Goal: Information Seeking & Learning: Learn about a topic

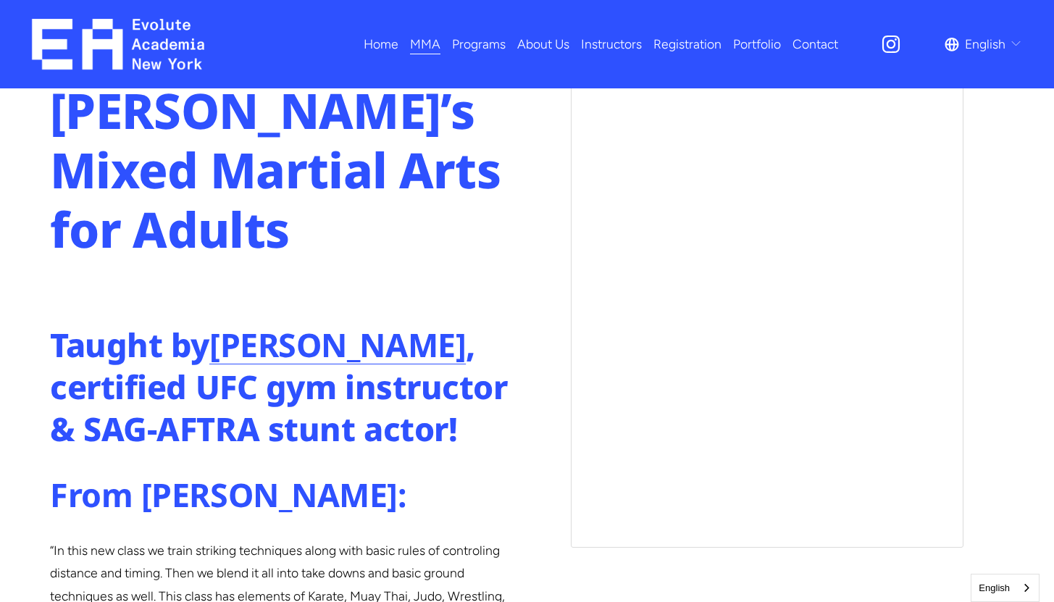
scroll to position [752, 0]
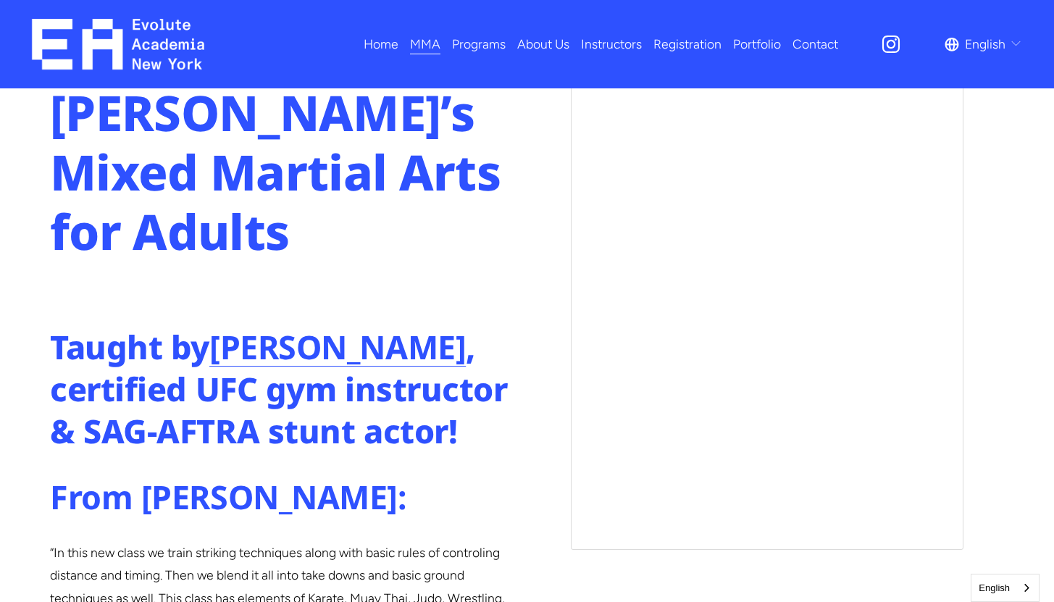
click at [0, 0] on span "Fitness" at bounding box center [0, 0] width 0 height 0
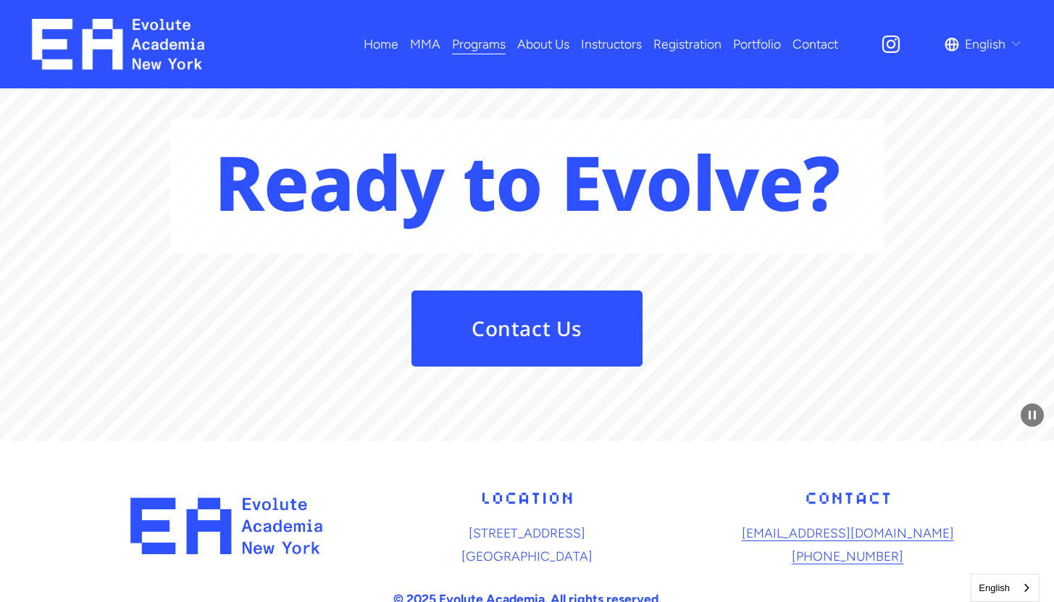
scroll to position [3197, 0]
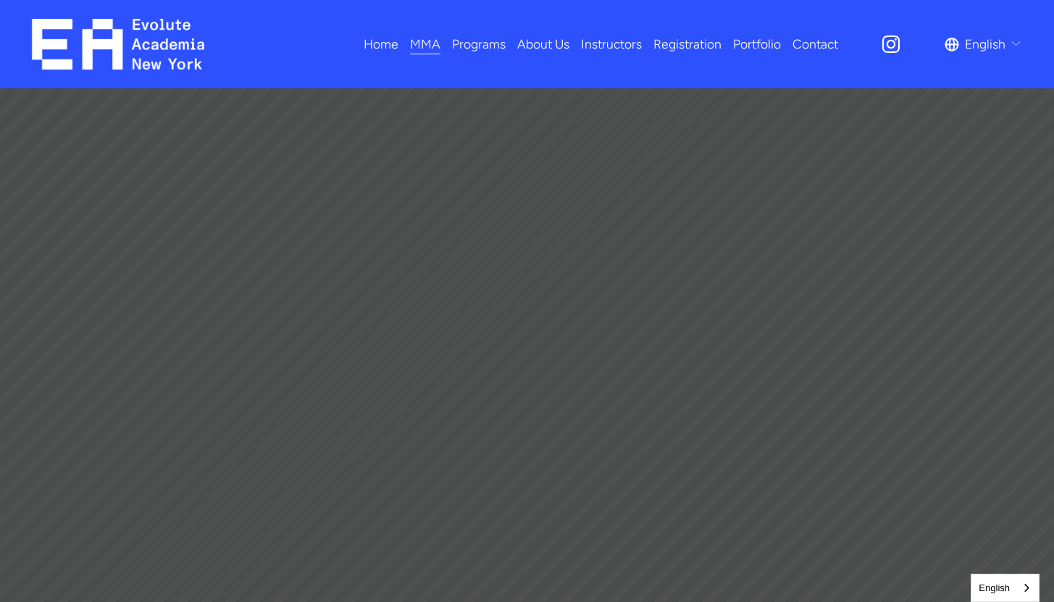
scroll to position [752, 0]
